Goal: Task Accomplishment & Management: Manage account settings

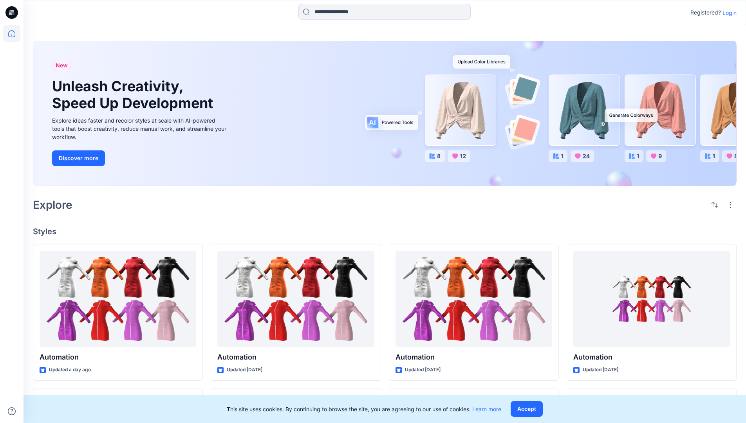
click at [728, 13] on p "Login" at bounding box center [729, 13] width 14 height 8
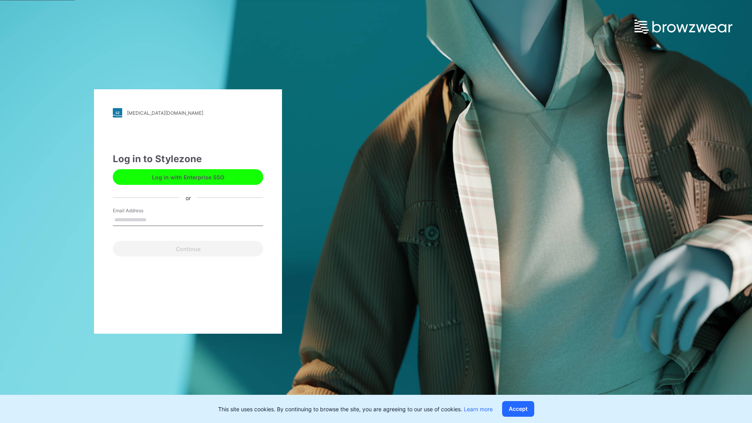
click at [155, 219] on input "Email Address" at bounding box center [188, 220] width 150 height 12
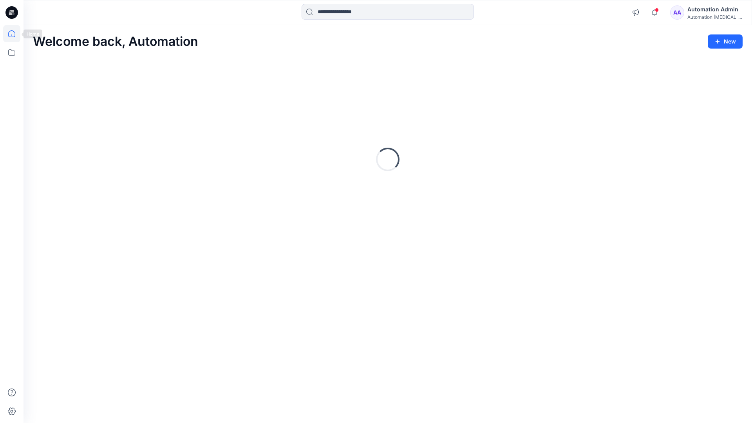
click at [15, 34] on icon at bounding box center [11, 33] width 7 height 7
click at [11, 53] on icon at bounding box center [11, 52] width 17 height 17
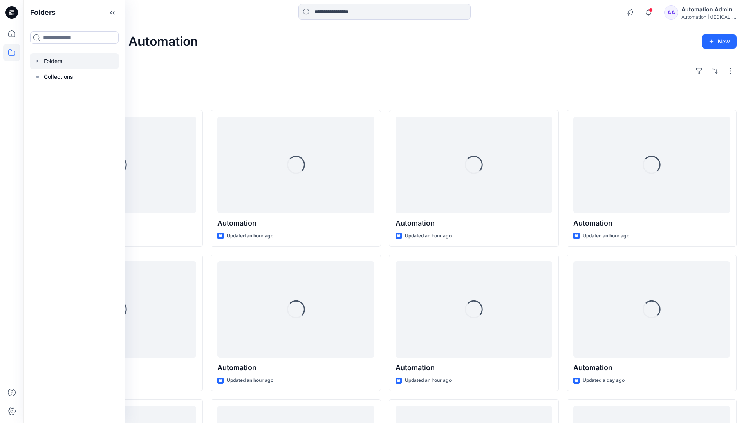
click at [63, 60] on div at bounding box center [74, 61] width 89 height 16
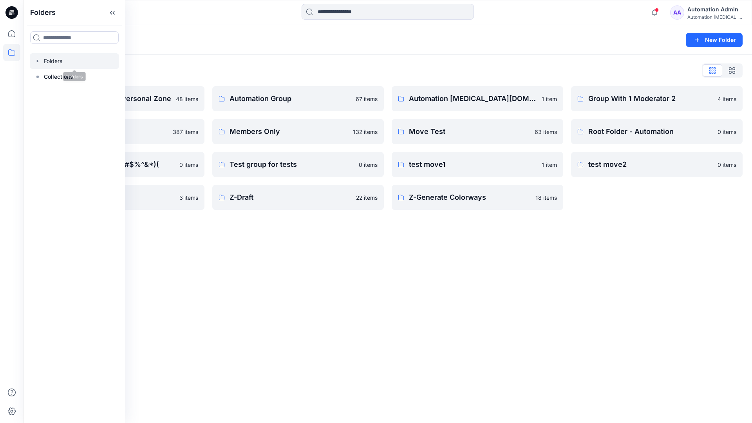
click at [456, 231] on div "Folders New Folder Folders List Automation Admin's Personal Zone 48 items membe…" at bounding box center [387, 224] width 728 height 398
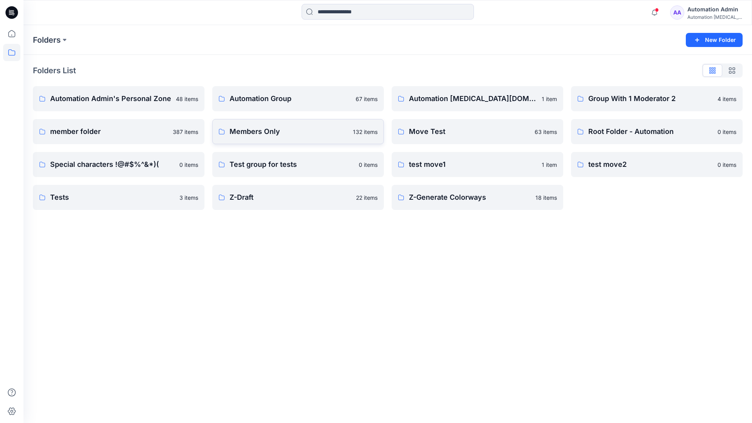
click at [299, 137] on link "Members Only 132 items" at bounding box center [298, 131] width 172 height 25
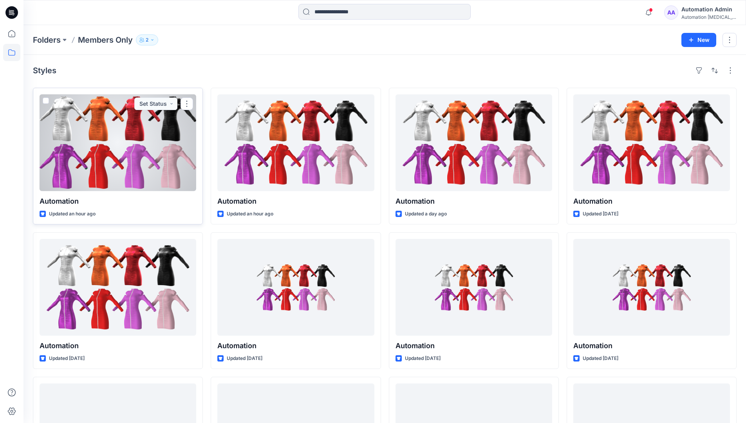
click at [45, 101] on span at bounding box center [46, 101] width 6 height 6
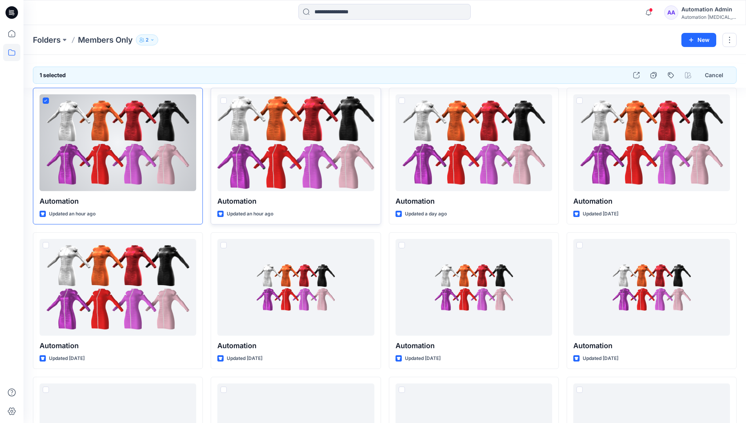
click at [223, 100] on span at bounding box center [223, 101] width 6 height 6
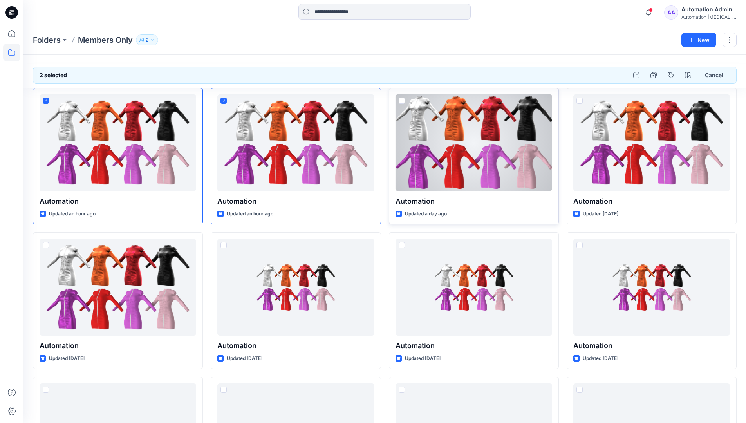
click at [403, 101] on span at bounding box center [402, 101] width 6 height 6
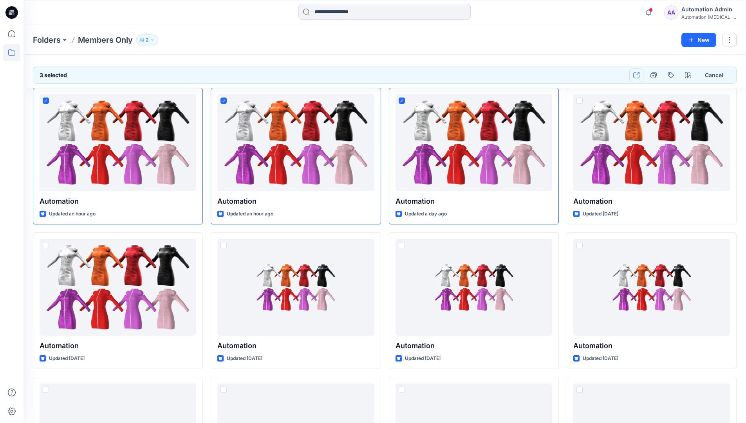
click at [636, 75] on icon "button" at bounding box center [636, 75] width 6 height 6
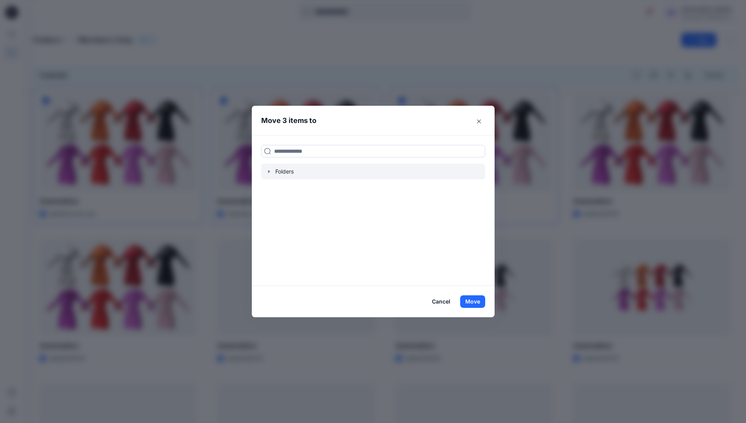
click at [270, 172] on icon "button" at bounding box center [269, 171] width 6 height 6
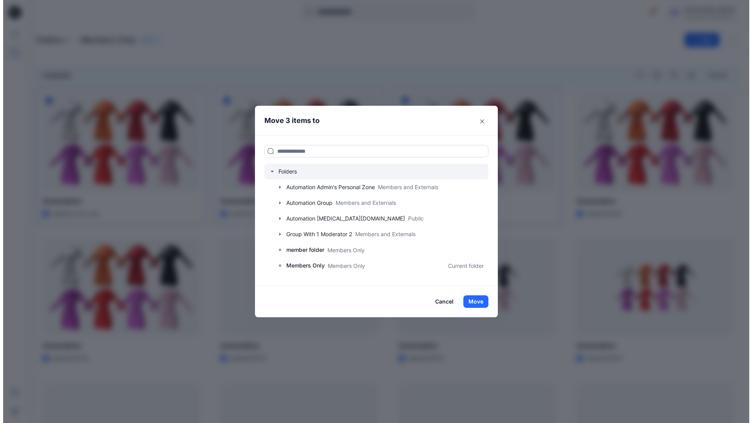
scroll to position [138, 0]
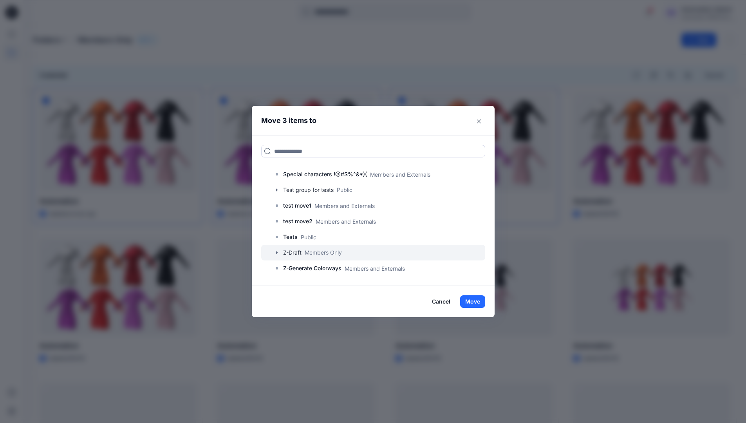
click at [298, 253] on div at bounding box center [373, 253] width 224 height 16
click at [473, 301] on button "Move" at bounding box center [472, 301] width 25 height 13
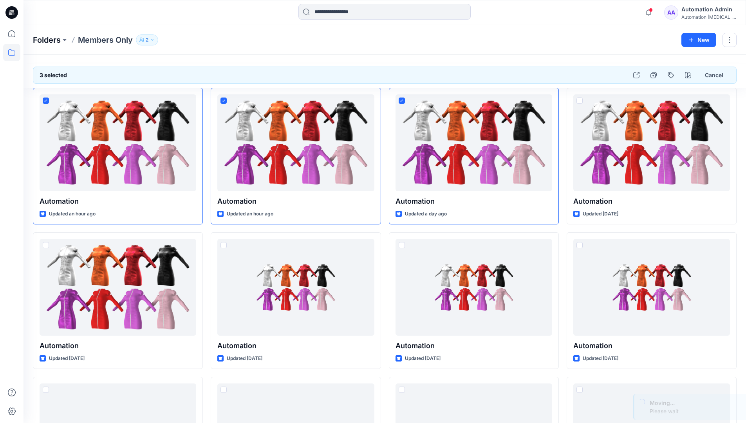
click at [47, 41] on p "Folders" at bounding box center [47, 39] width 28 height 11
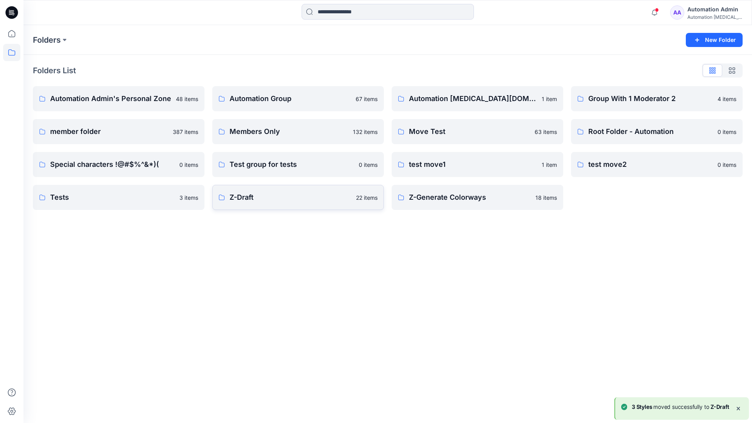
click at [307, 202] on p "Z-Draft" at bounding box center [290, 197] width 122 height 11
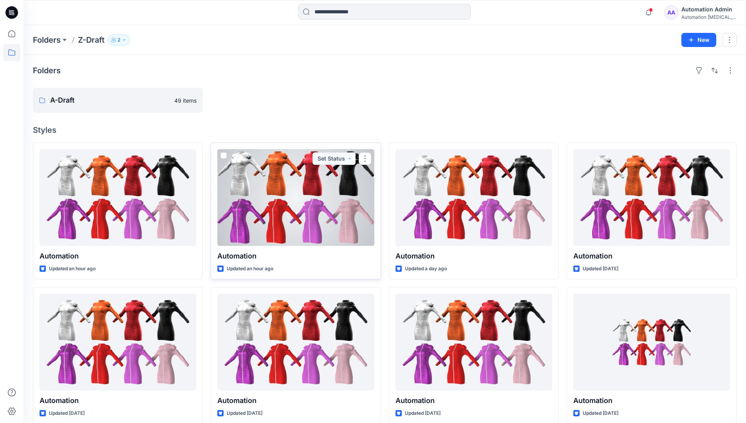
click at [223, 153] on span at bounding box center [223, 155] width 6 height 6
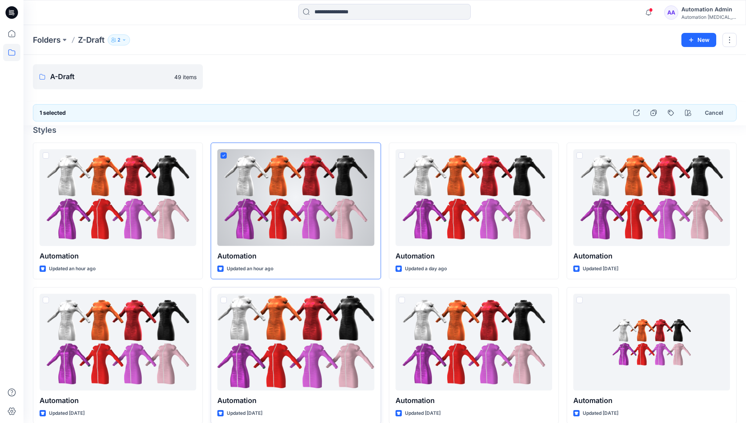
click at [224, 301] on span at bounding box center [223, 300] width 6 height 6
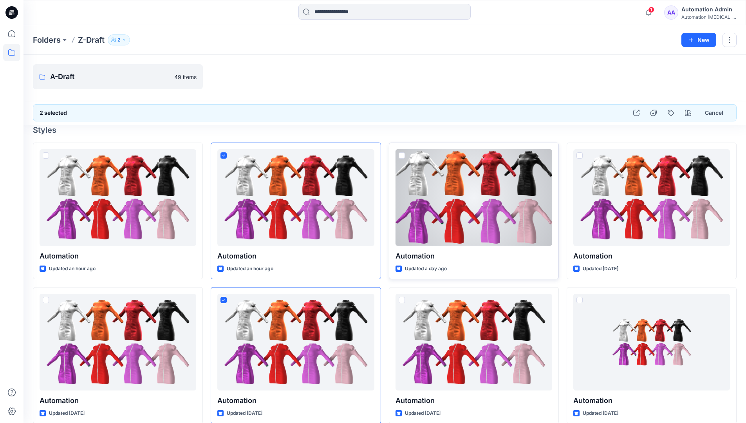
click at [401, 157] on span at bounding box center [402, 155] width 6 height 6
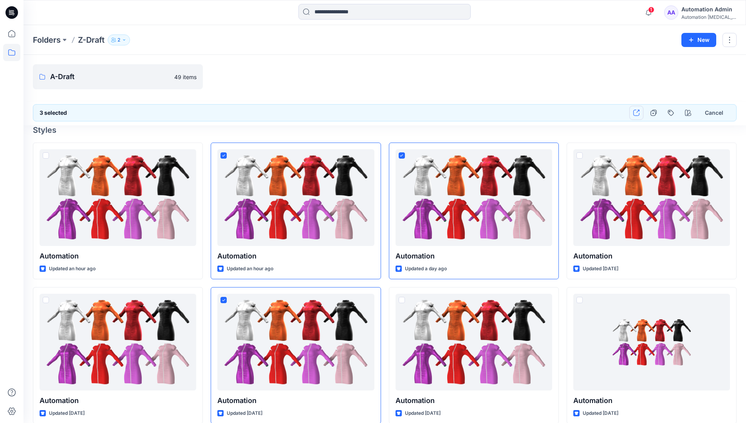
click at [637, 113] on icon "button" at bounding box center [636, 113] width 6 height 6
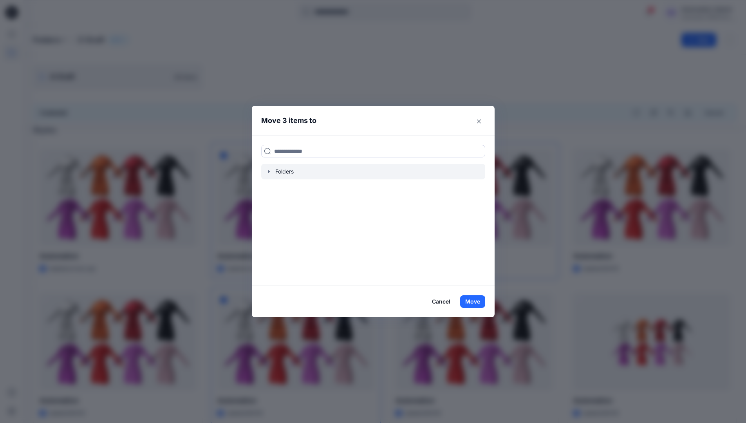
click at [269, 172] on icon "button" at bounding box center [269, 171] width 2 height 3
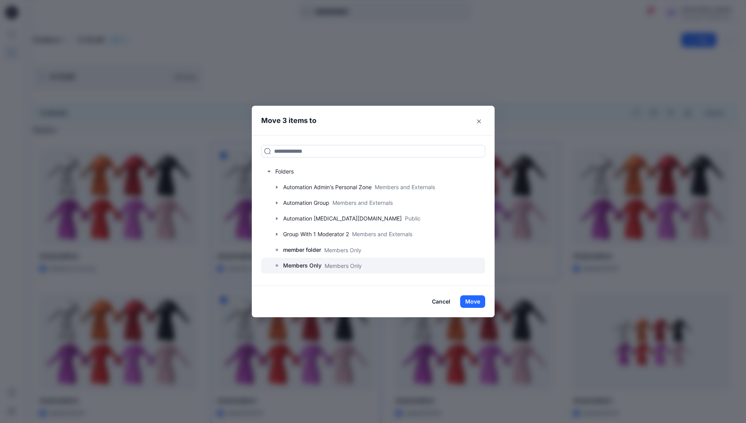
click at [304, 264] on p "Members Only" at bounding box center [302, 265] width 38 height 9
click at [475, 301] on button "Move" at bounding box center [472, 301] width 25 height 13
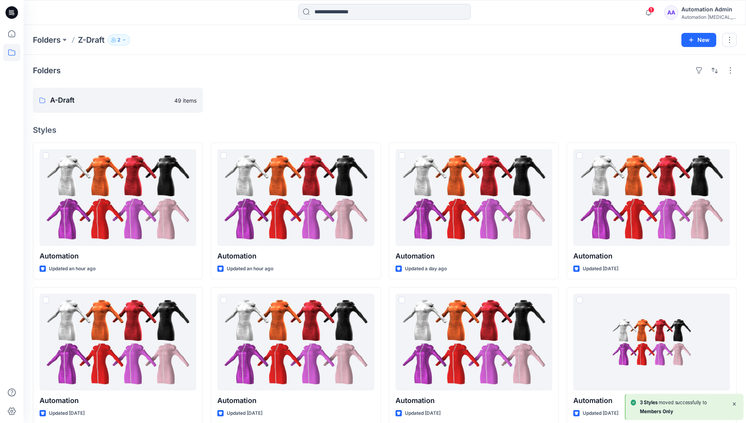
click at [695, 13] on div "Automation Admin" at bounding box center [708, 9] width 55 height 9
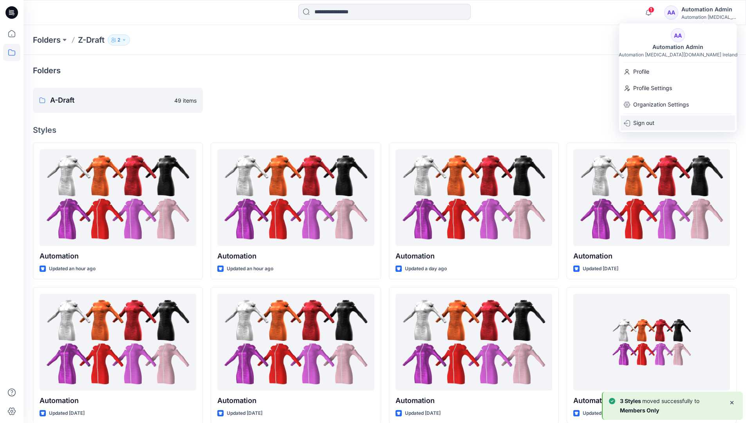
click at [648, 119] on p "Sign out" at bounding box center [643, 123] width 21 height 15
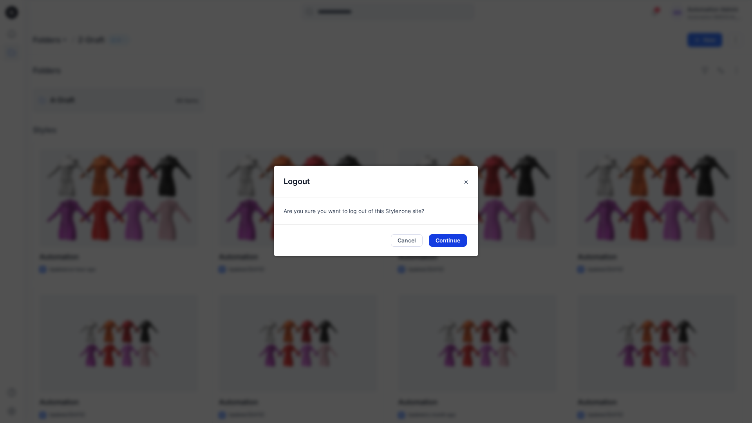
click at [443, 240] on button "Continue" at bounding box center [448, 240] width 38 height 13
